Goal: Find specific fact: Find specific fact

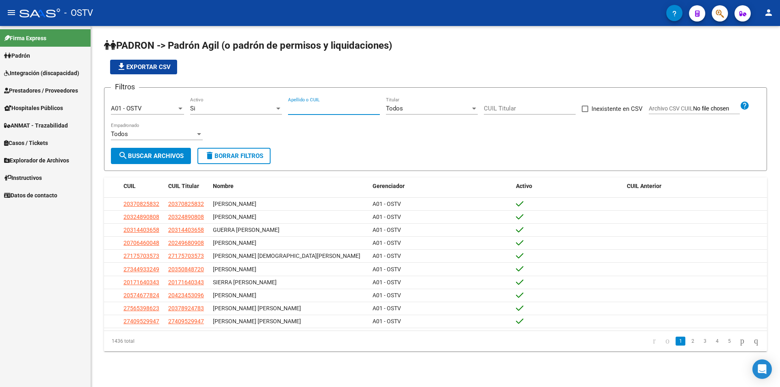
click at [330, 110] on input "Apellido o CUIL" at bounding box center [334, 108] width 92 height 7
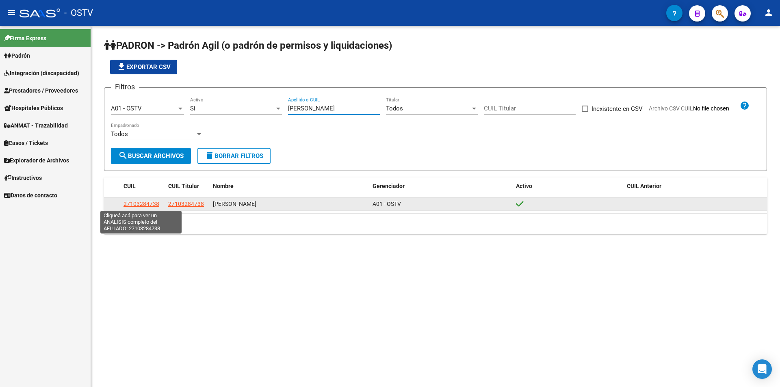
type input "[PERSON_NAME]"
click at [138, 207] on span "27103284738" at bounding box center [141, 204] width 36 height 6
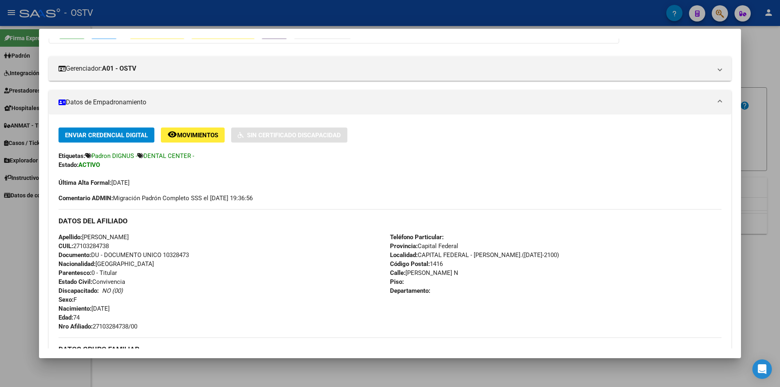
scroll to position [125, 0]
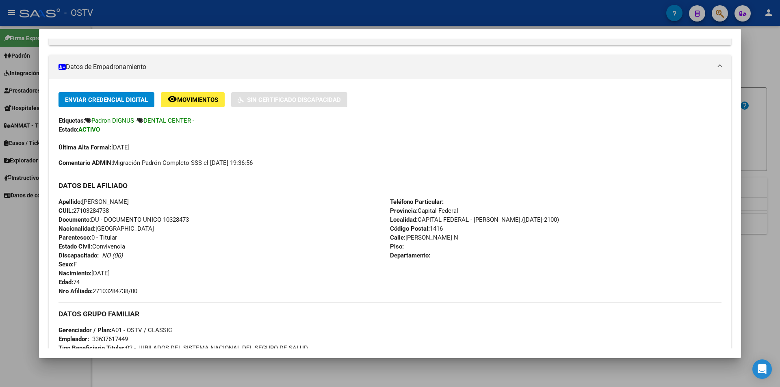
drag, startPoint x: 59, startPoint y: 203, endPoint x: 151, endPoint y: 294, distance: 129.2
click at [151, 294] on div "Apellido: [PERSON_NAME] CUIL: 27103284738 Documento: DU - DOCUMENTO UNICO 10328…" at bounding box center [223, 246] width 331 height 98
copy div "Apellido: [PERSON_NAME] CUIL: 27103284738 Documento: DU - DOCUMENTO UNICO 10328…"
click at [386, 164] on div "Enviar Credencial Digital remove_red_eye Movimientos Sin Certificado Discapacid…" at bounding box center [389, 129] width 663 height 75
click at [286, 15] on div at bounding box center [390, 193] width 780 height 387
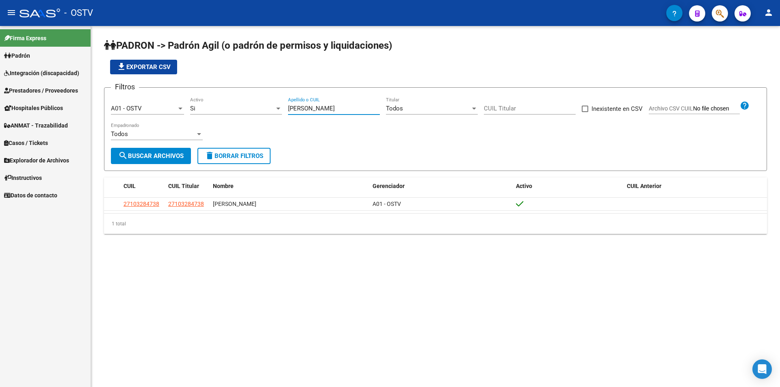
drag, startPoint x: 324, startPoint y: 108, endPoint x: 244, endPoint y: 112, distance: 80.5
click at [253, 111] on div "Filtros A01 - OSTV Seleccionar Gerenciador Si Activo [PERSON_NAME] Apellido o C…" at bounding box center [435, 121] width 649 height 54
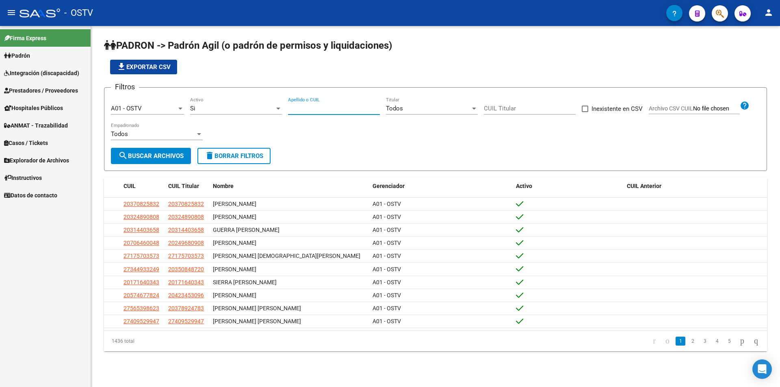
click at [321, 53] on app-list-header "PADRON -> Padrón Agil ([PERSON_NAME] de permisos y liquidaciones) file_download…" at bounding box center [435, 105] width 663 height 132
click at [304, 108] on input "Apellido o CUIL" at bounding box center [334, 108] width 92 height 7
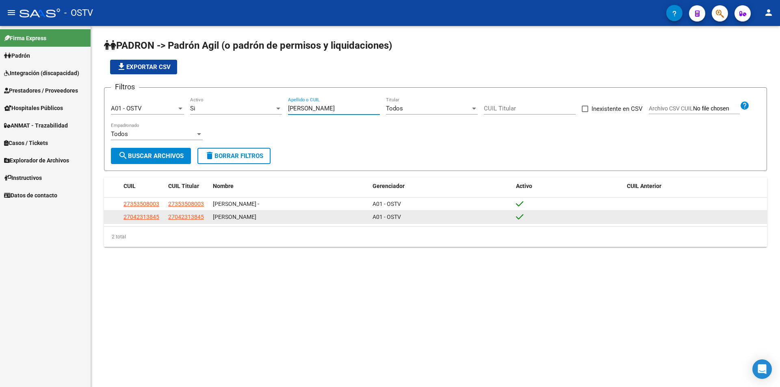
type input "[PERSON_NAME]"
click at [123, 217] on datatable-body-cell "27042313845" at bounding box center [142, 217] width 45 height 13
click at [147, 218] on span "27042313845" at bounding box center [141, 217] width 36 height 6
type textarea "27042313845"
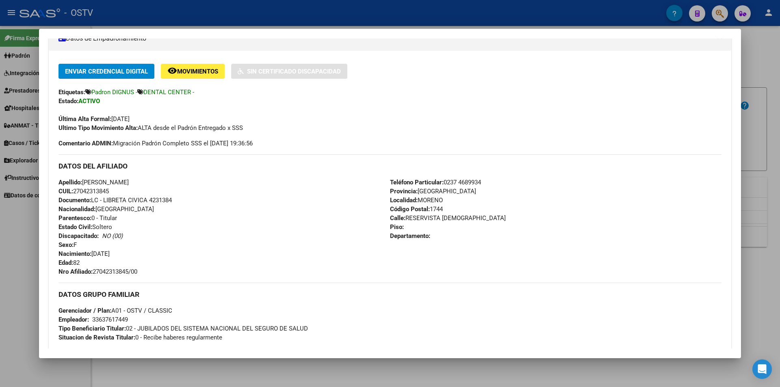
scroll to position [244, 0]
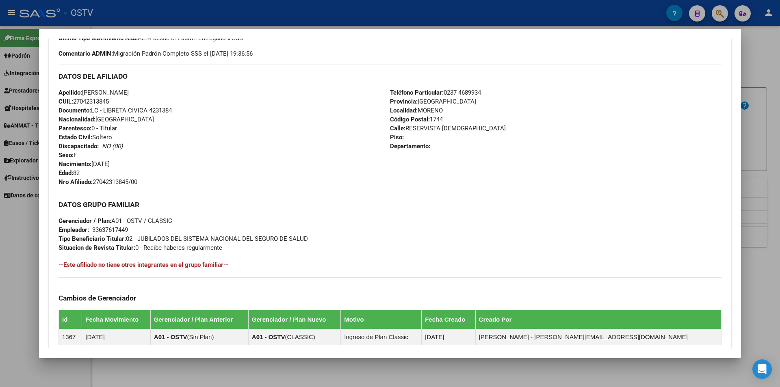
click at [169, 111] on span "Documento: LC - LIBRETA CIVICA 4231384" at bounding box center [114, 110] width 113 height 7
copy span "4231384"
click at [117, 182] on span "Nro Afiliado: 27042313845/00" at bounding box center [97, 181] width 79 height 7
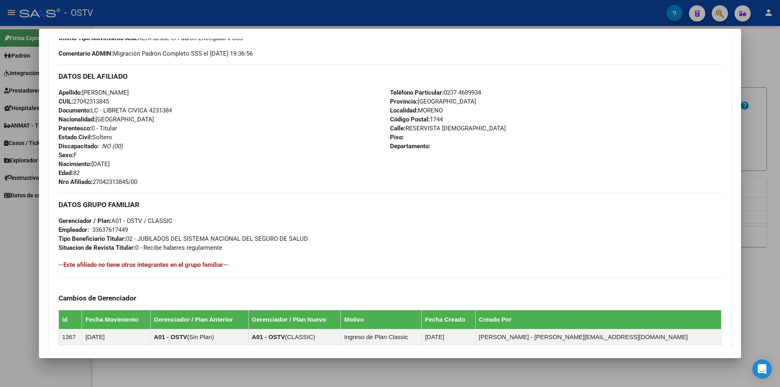
copy span "27042313845"
